Goal: Find specific page/section

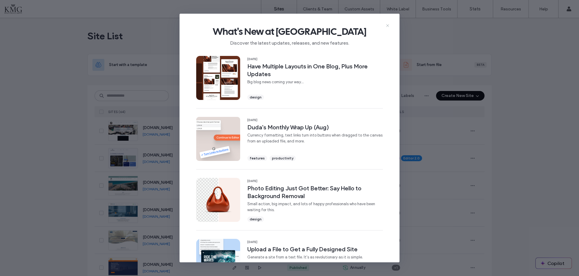
click at [386, 25] on icon at bounding box center [387, 25] width 5 height 5
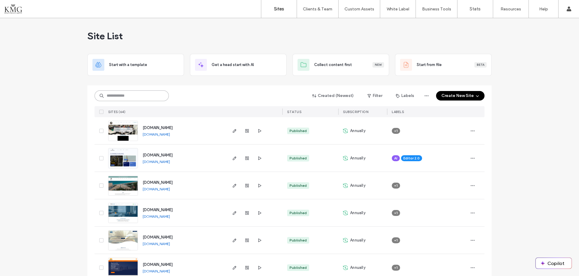
click at [147, 98] on input at bounding box center [132, 95] width 74 height 11
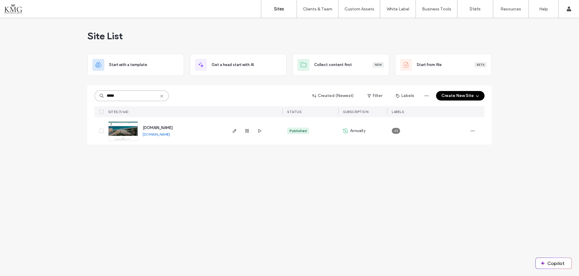
type input "*****"
drag, startPoint x: 147, startPoint y: 97, endPoint x: 233, endPoint y: 130, distance: 92.6
click at [233, 130] on icon "button" at bounding box center [234, 130] width 5 height 5
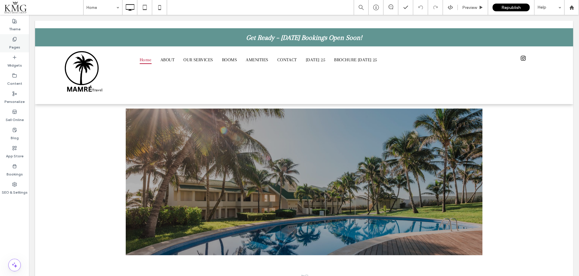
click at [19, 40] on div "Pages" at bounding box center [14, 43] width 29 height 18
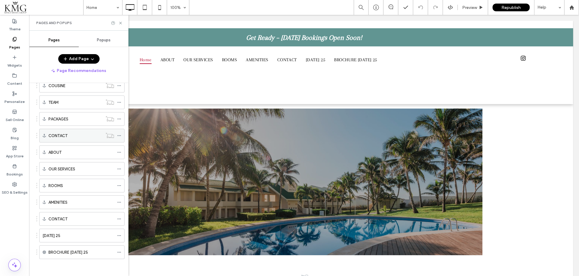
scroll to position [81, 0]
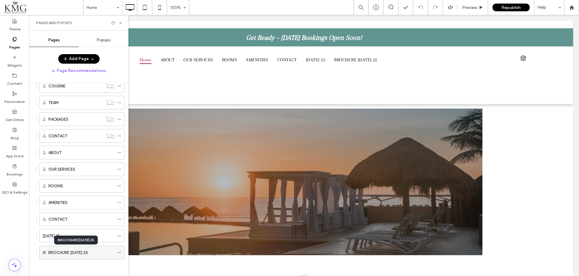
click at [67, 251] on label "BROCHURE [DATE] 25" at bounding box center [68, 252] width 40 height 10
click at [77, 250] on label "BROCHURE [DATE] 25" at bounding box center [68, 252] width 40 height 10
click at [99, 233] on div "[DATE] 25" at bounding box center [79, 236] width 72 height 6
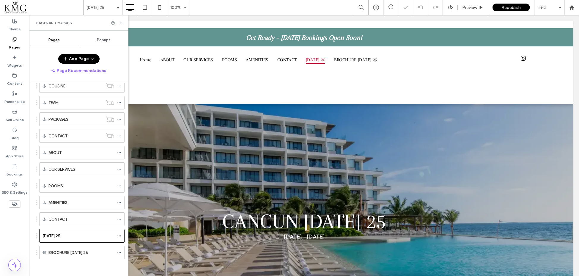
click at [121, 23] on icon at bounding box center [120, 23] width 4 height 4
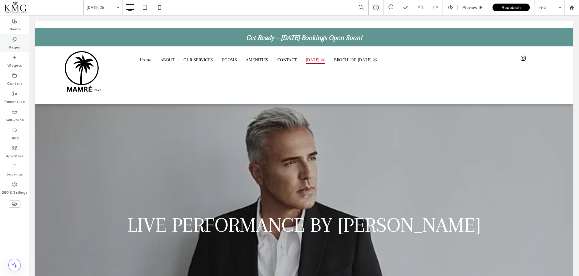
click at [12, 38] on icon at bounding box center [14, 39] width 5 height 5
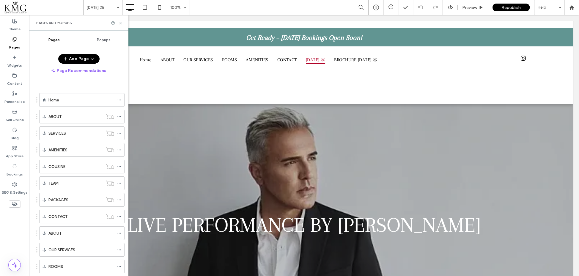
click at [58, 103] on label "Home" at bounding box center [53, 100] width 11 height 10
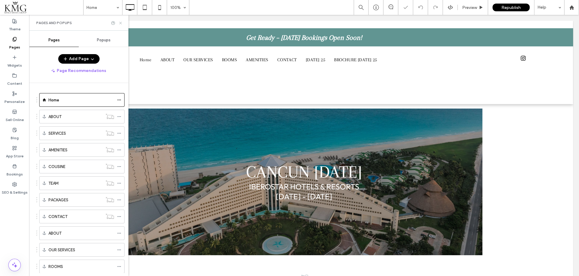
click at [122, 22] on icon at bounding box center [120, 23] width 4 height 4
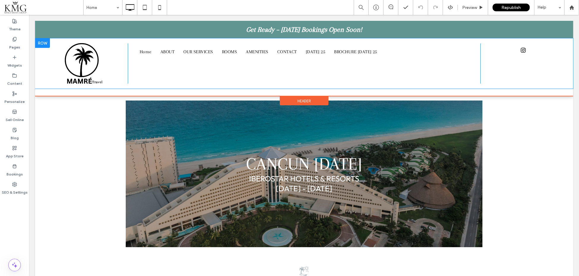
scroll to position [4, 0]
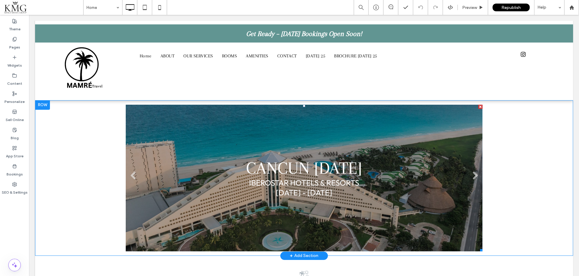
click at [141, 114] on li "CANCUN [DATE] IBEROSTAR HOTELS & RESORTS [DATE] - [DATE] Button" at bounding box center [304, 178] width 357 height 147
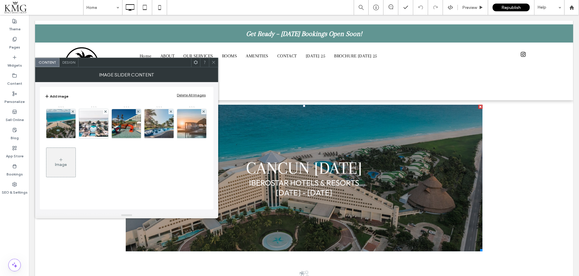
click at [72, 65] on div "Design" at bounding box center [68, 62] width 19 height 9
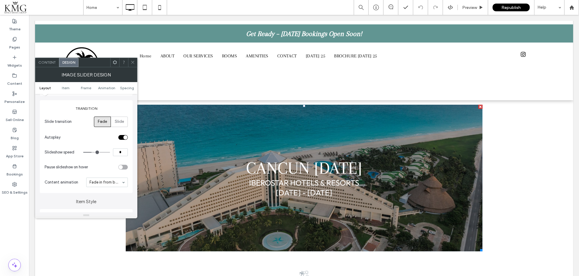
scroll to position [73, 0]
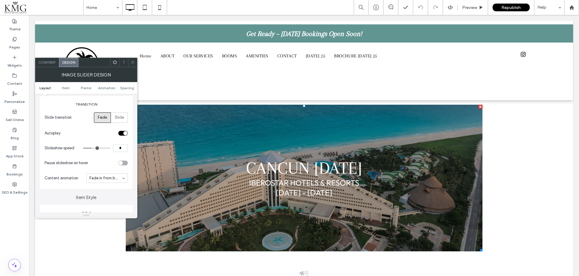
click at [132, 62] on icon at bounding box center [133, 62] width 4 height 4
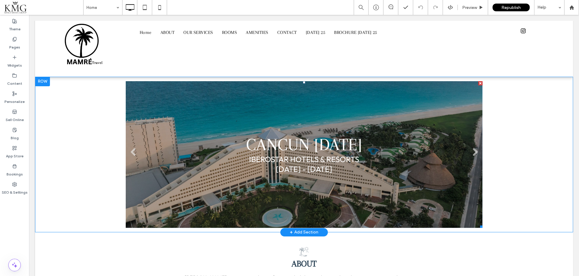
scroll to position [62, 0]
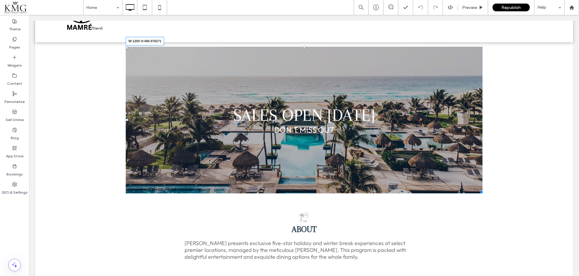
drag, startPoint x: 480, startPoint y: 192, endPoint x: 498, endPoint y: 188, distance: 18.5
click at [498, 188] on div "CANCUN [DATE] IBEROSTAR HOTELS & RESORTS [DATE] - [DATE] Button SALES OPEN [DAT…" at bounding box center [304, 120] width 538 height 156
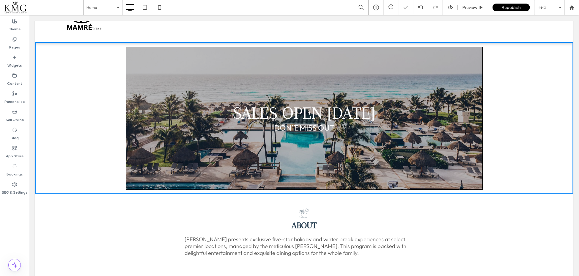
drag, startPoint x: 62, startPoint y: 123, endPoint x: 93, endPoint y: 139, distance: 35.3
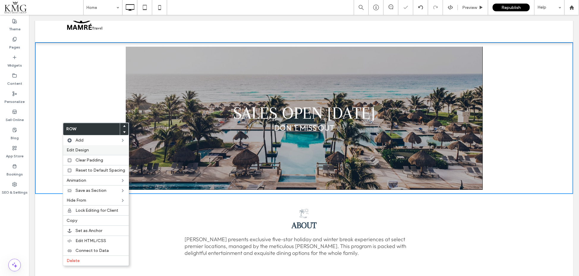
click at [77, 150] on span "Edit Design" at bounding box center [78, 149] width 22 height 5
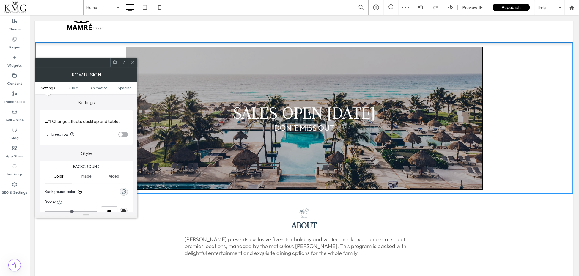
click at [121, 133] on div "toggle" at bounding box center [121, 134] width 4 height 4
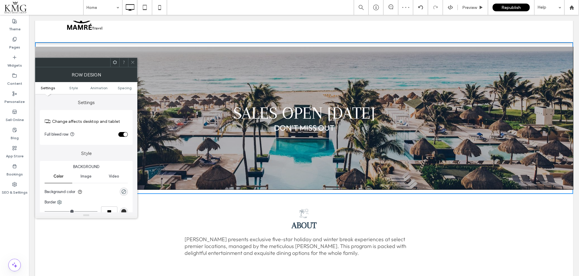
click at [133, 62] on use at bounding box center [132, 62] width 3 height 3
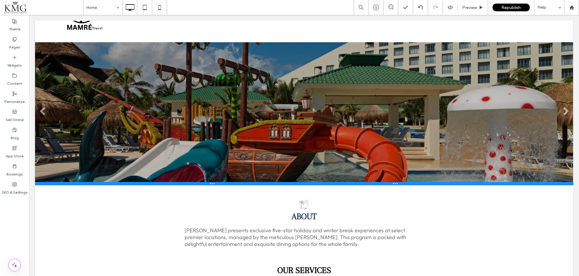
drag, startPoint x: 141, startPoint y: 193, endPoint x: 138, endPoint y: 178, distance: 15.8
click at [138, 178] on div "CANCUN [DATE] IBEROSTAR HOTELS & RESORTS [DATE] - [DATE] Button SALES OPEN [DAT…" at bounding box center [304, 113] width 538 height 143
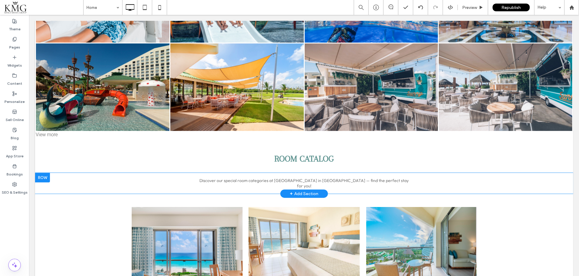
scroll to position [522, 0]
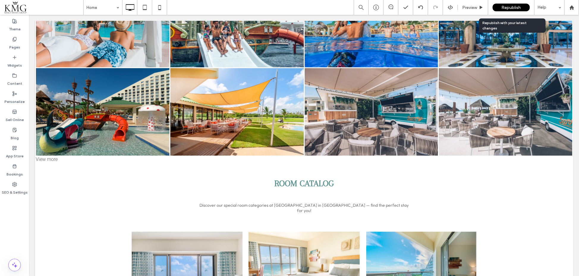
click at [506, 9] on span "Republish" at bounding box center [511, 7] width 19 height 5
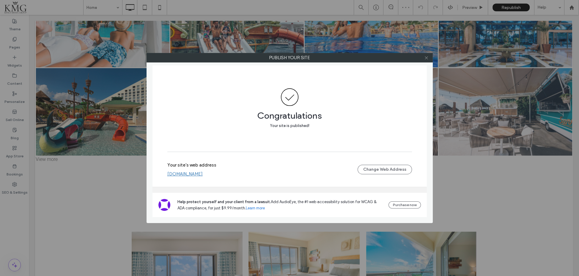
click at [428, 56] on icon at bounding box center [426, 58] width 4 height 4
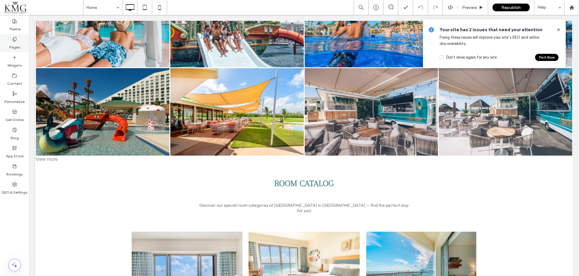
drag, startPoint x: 12, startPoint y: 49, endPoint x: 28, endPoint y: 45, distance: 16.1
click at [12, 49] on label "Pages" at bounding box center [14, 46] width 11 height 8
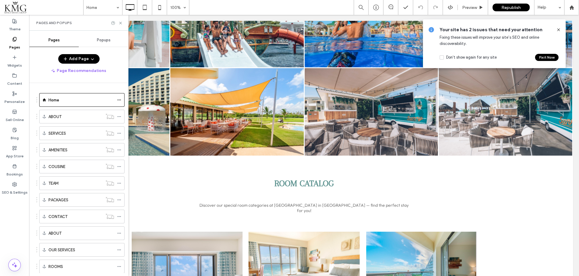
click at [559, 29] on use at bounding box center [558, 29] width 3 height 3
